Goal: Navigation & Orientation: Find specific page/section

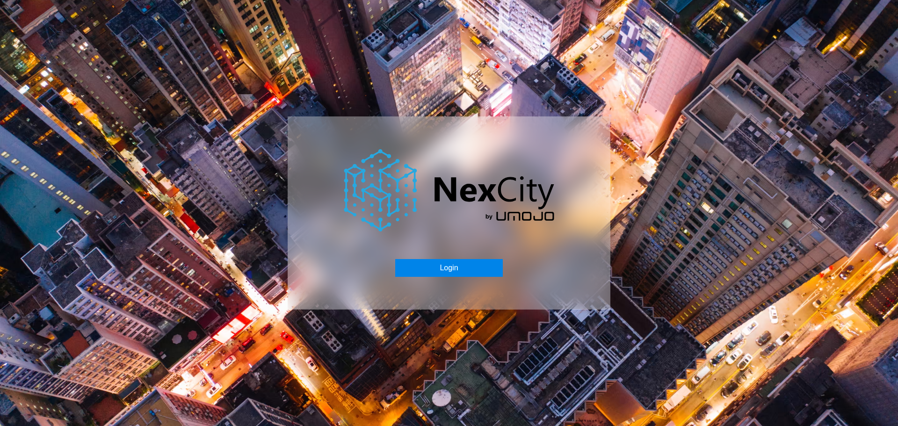
click at [471, 268] on button "Login" at bounding box center [448, 268] width 107 height 18
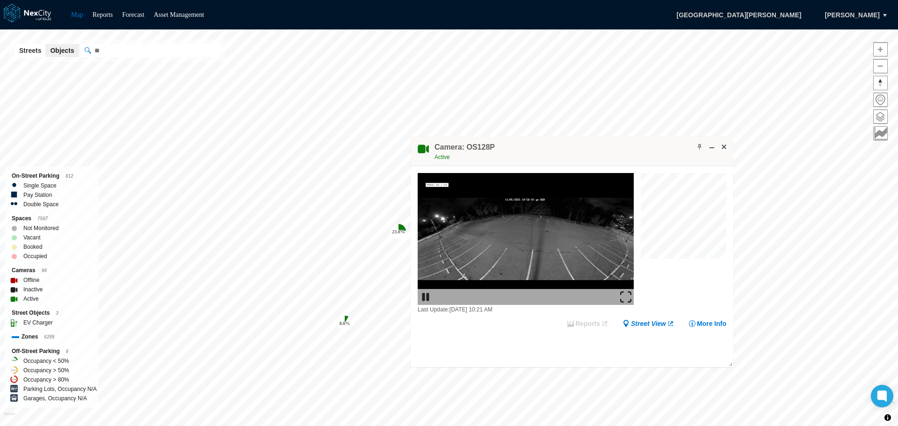
click at [626, 293] on img at bounding box center [625, 296] width 11 height 11
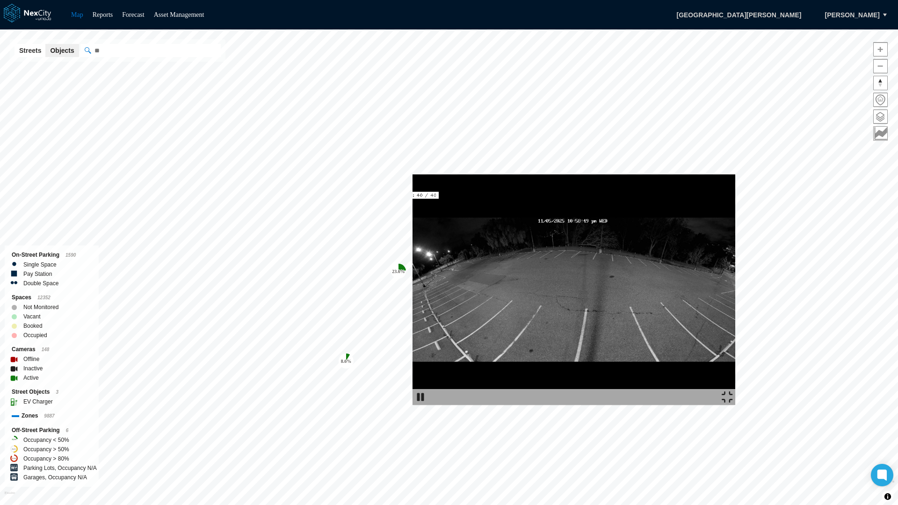
click at [735, 293] on img at bounding box center [573, 289] width 323 height 231
click at [492, 341] on img at bounding box center [573, 289] width 323 height 231
drag, startPoint x: 492, startPoint y: 341, endPoint x: 492, endPoint y: 328, distance: 12.6
click at [492, 328] on img at bounding box center [573, 289] width 323 height 231
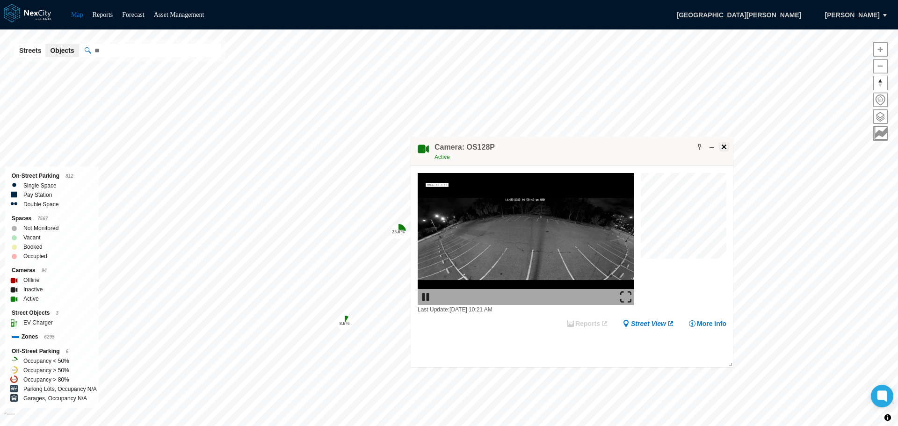
click at [724, 147] on span at bounding box center [723, 146] width 7 height 7
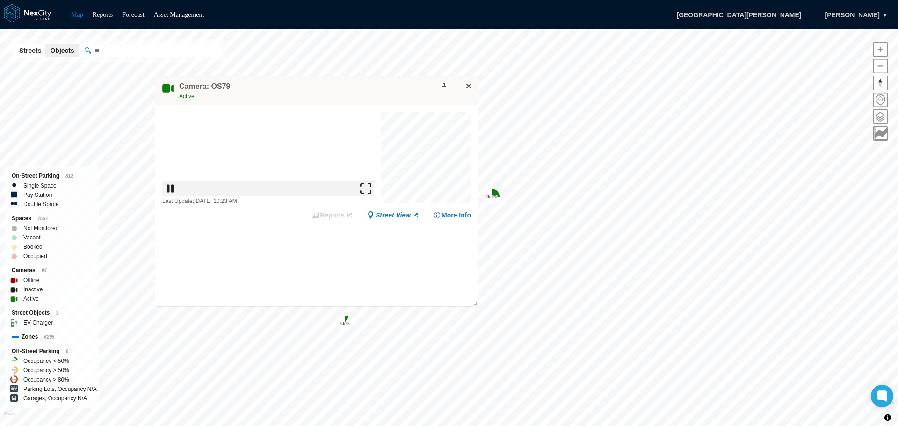
click at [374, 237] on img at bounding box center [370, 236] width 11 height 11
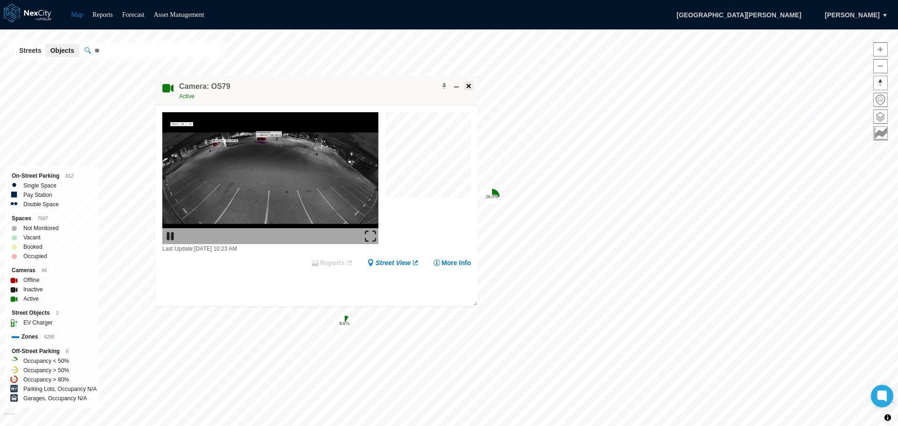
click at [467, 86] on span at bounding box center [468, 85] width 7 height 7
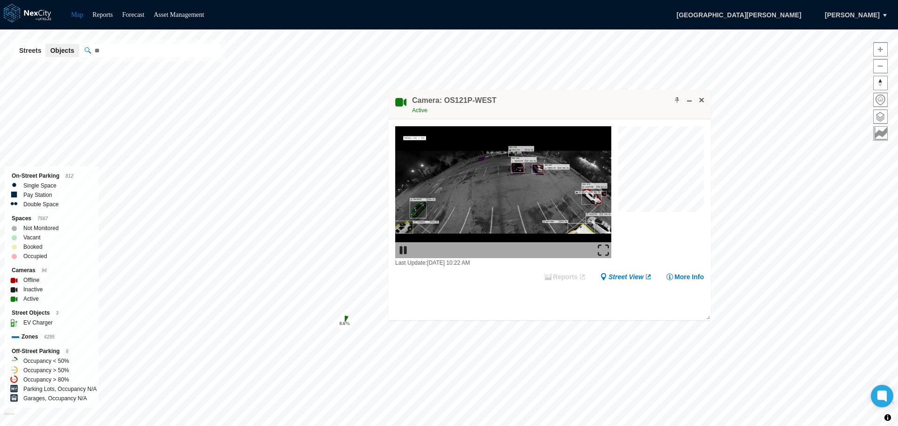
click at [601, 250] on img at bounding box center [603, 250] width 11 height 11
click at [704, 102] on span at bounding box center [701, 99] width 7 height 7
